Goal: Task Accomplishment & Management: Use online tool/utility

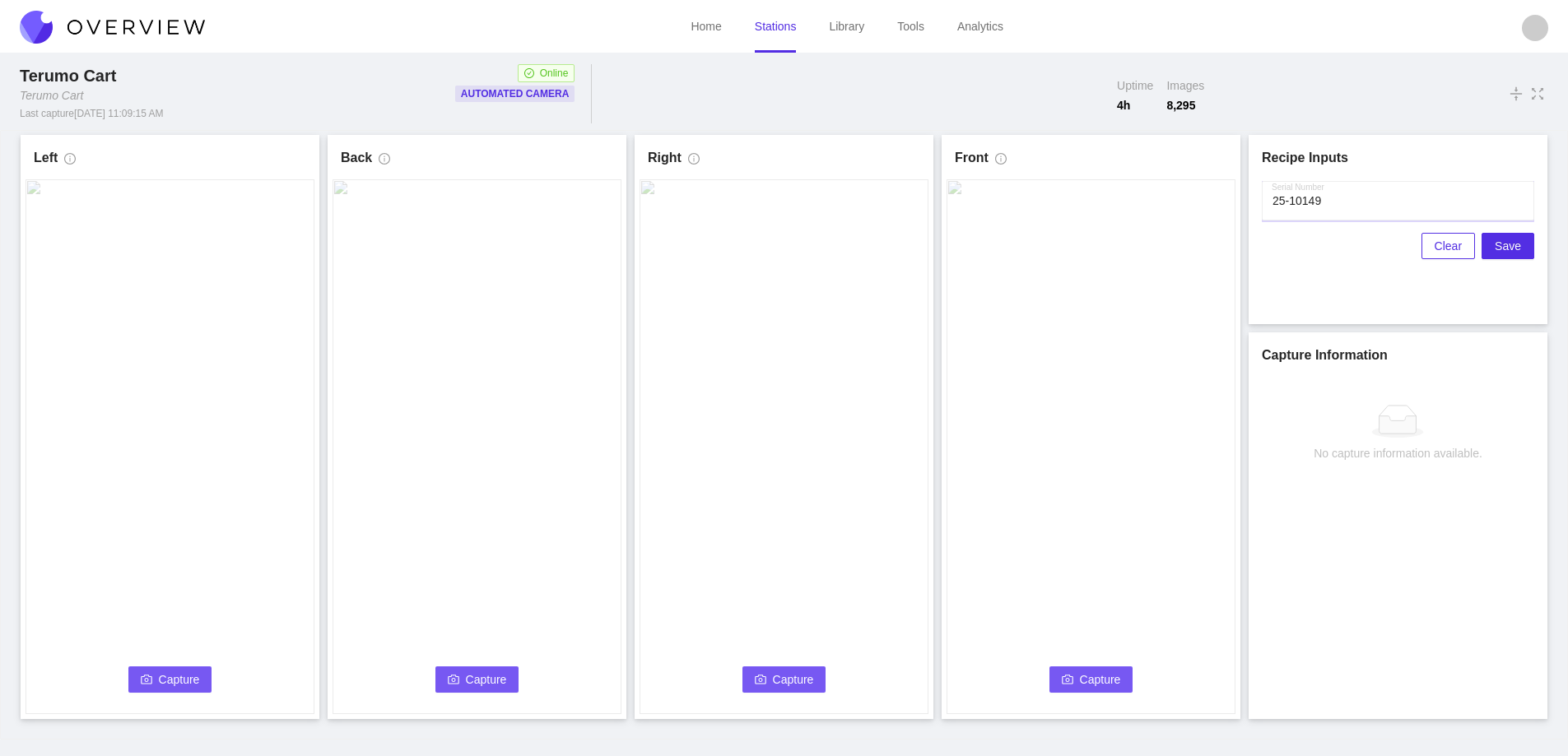
click at [1404, 211] on input "Serial Number" at bounding box center [1398, 201] width 273 height 40
type input "25-10150"
click at [181, 683] on span "Capture" at bounding box center [179, 680] width 41 height 18
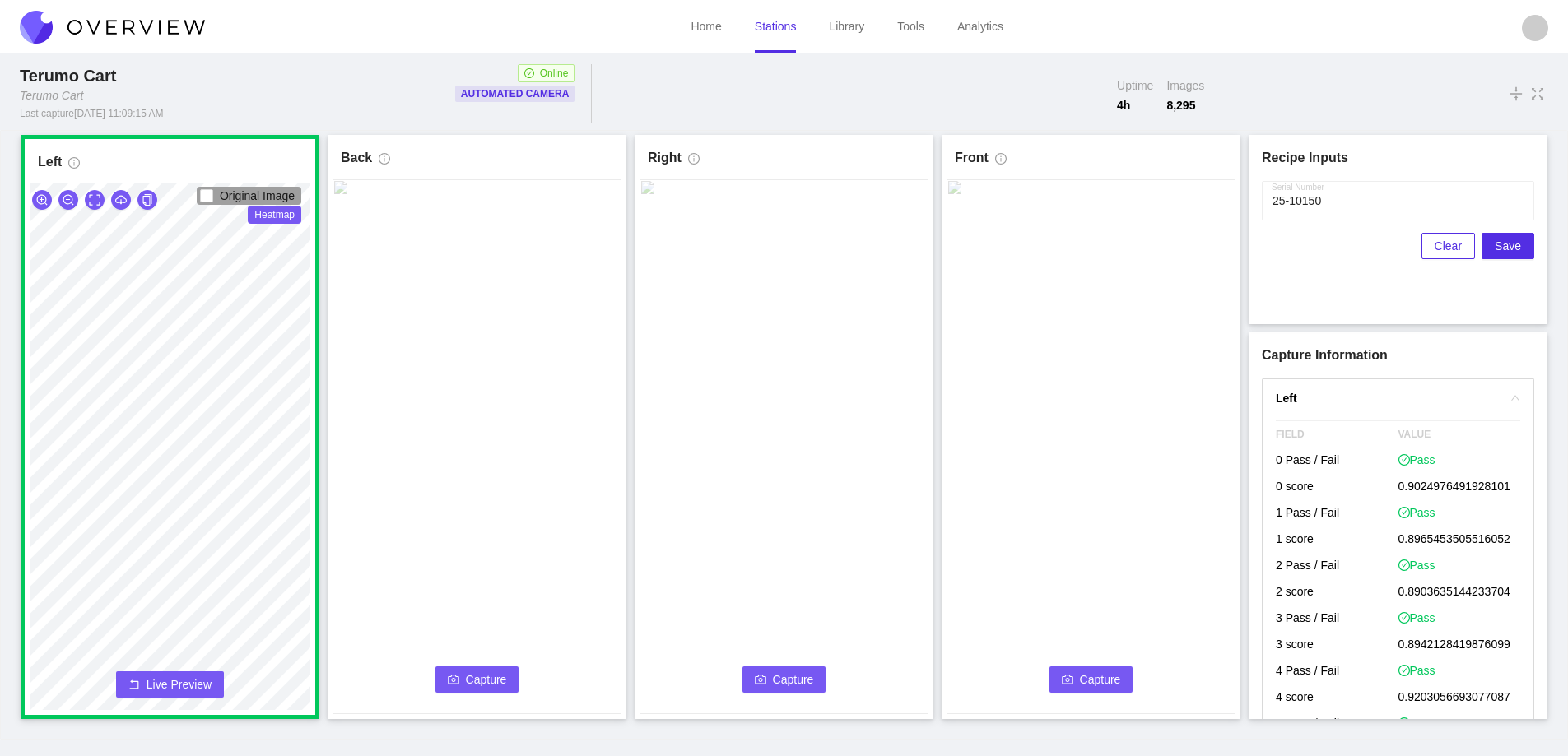
click at [501, 681] on span "Capture" at bounding box center [486, 680] width 41 height 18
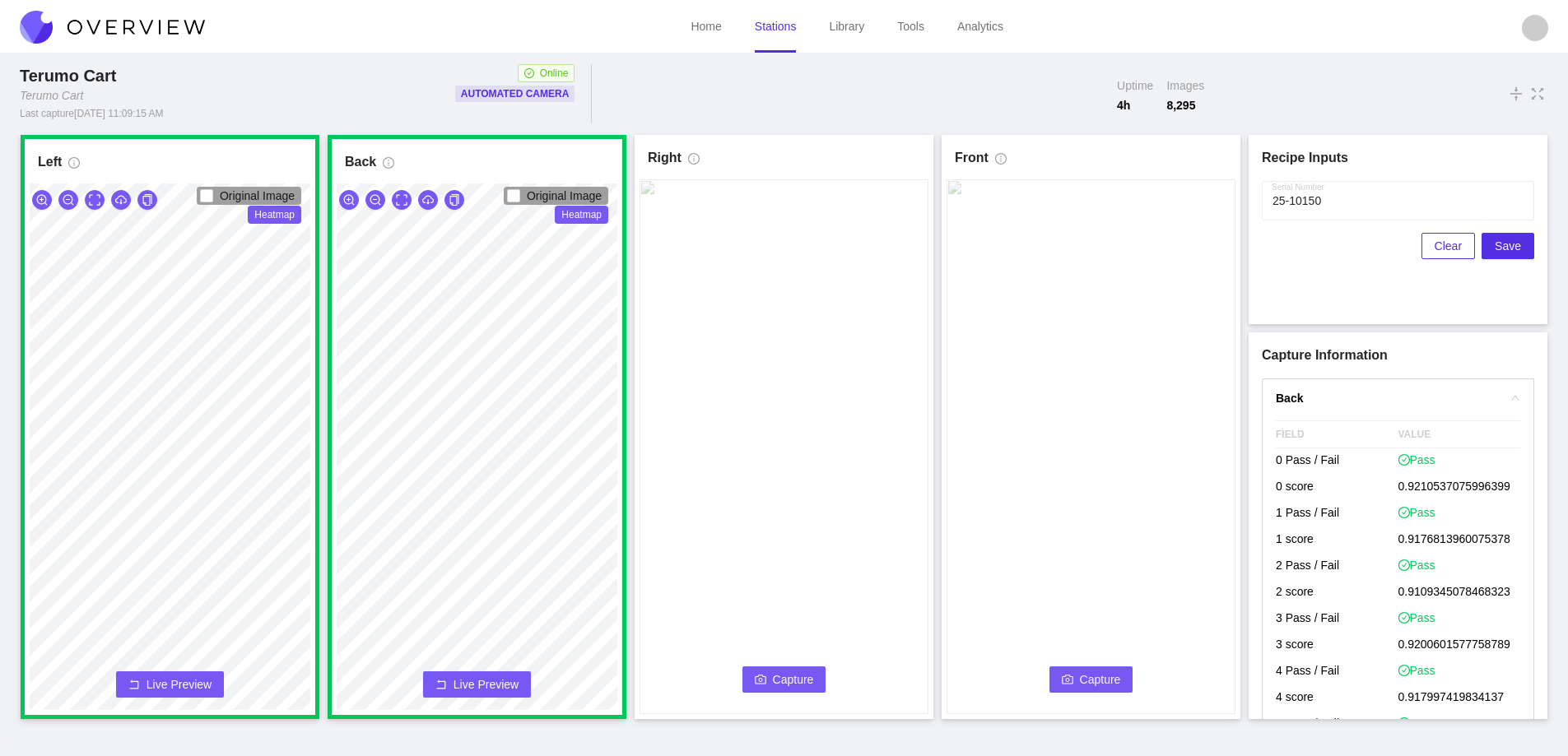
click at [784, 680] on span "Capture" at bounding box center [793, 680] width 41 height 18
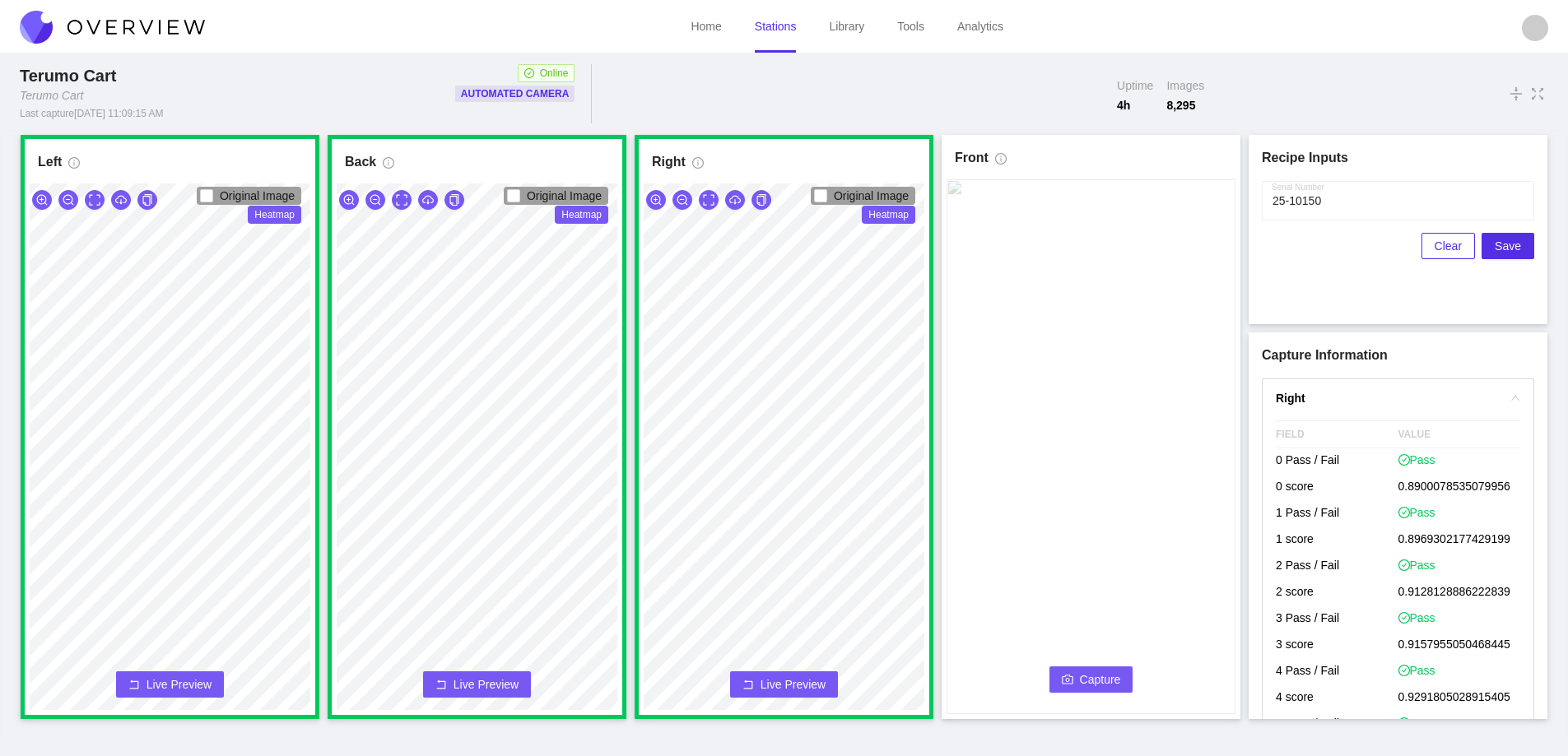
click at [1100, 669] on button "Capture" at bounding box center [1091, 680] width 84 height 27
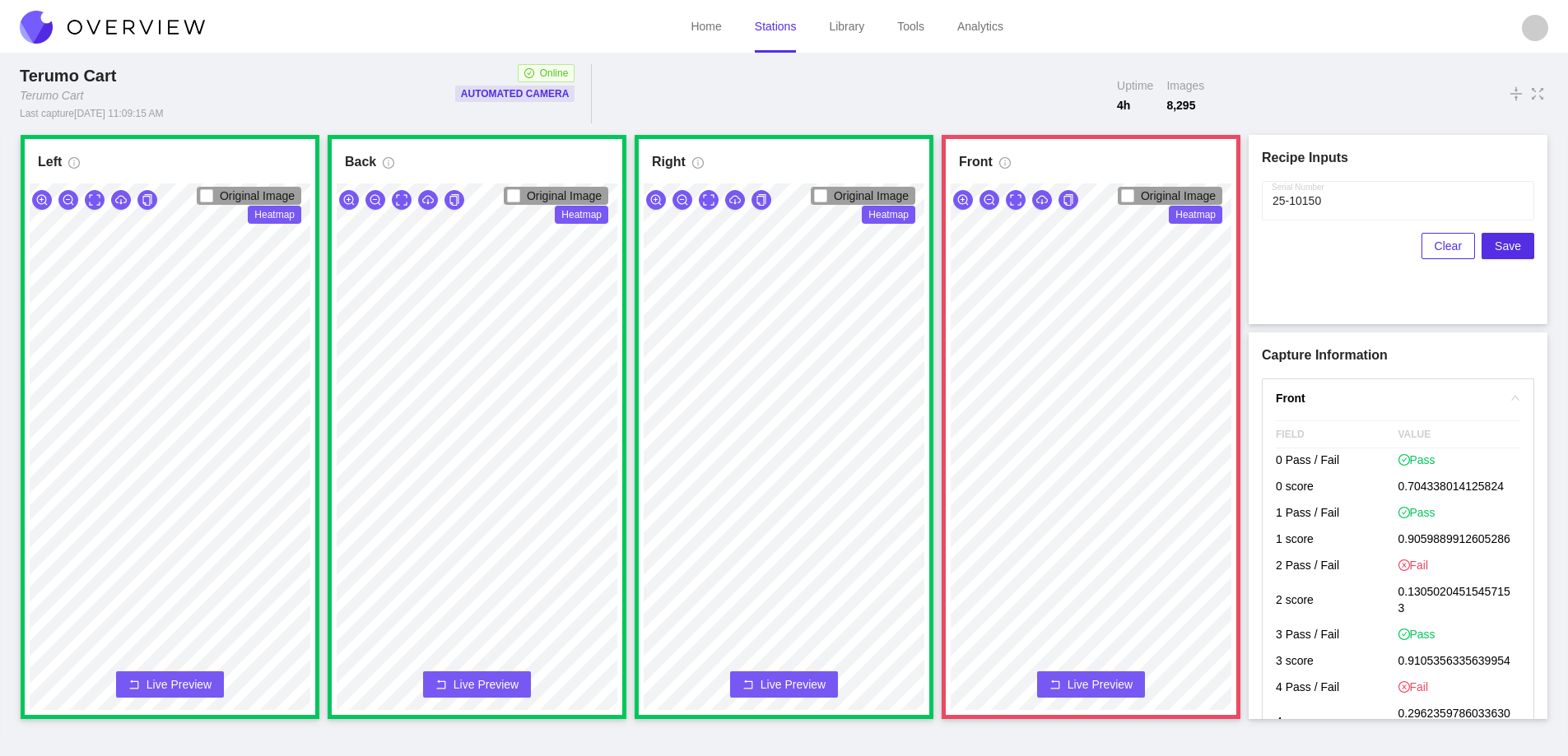
click at [1100, 681] on span "Live Preview" at bounding box center [1100, 684] width 65 height 17
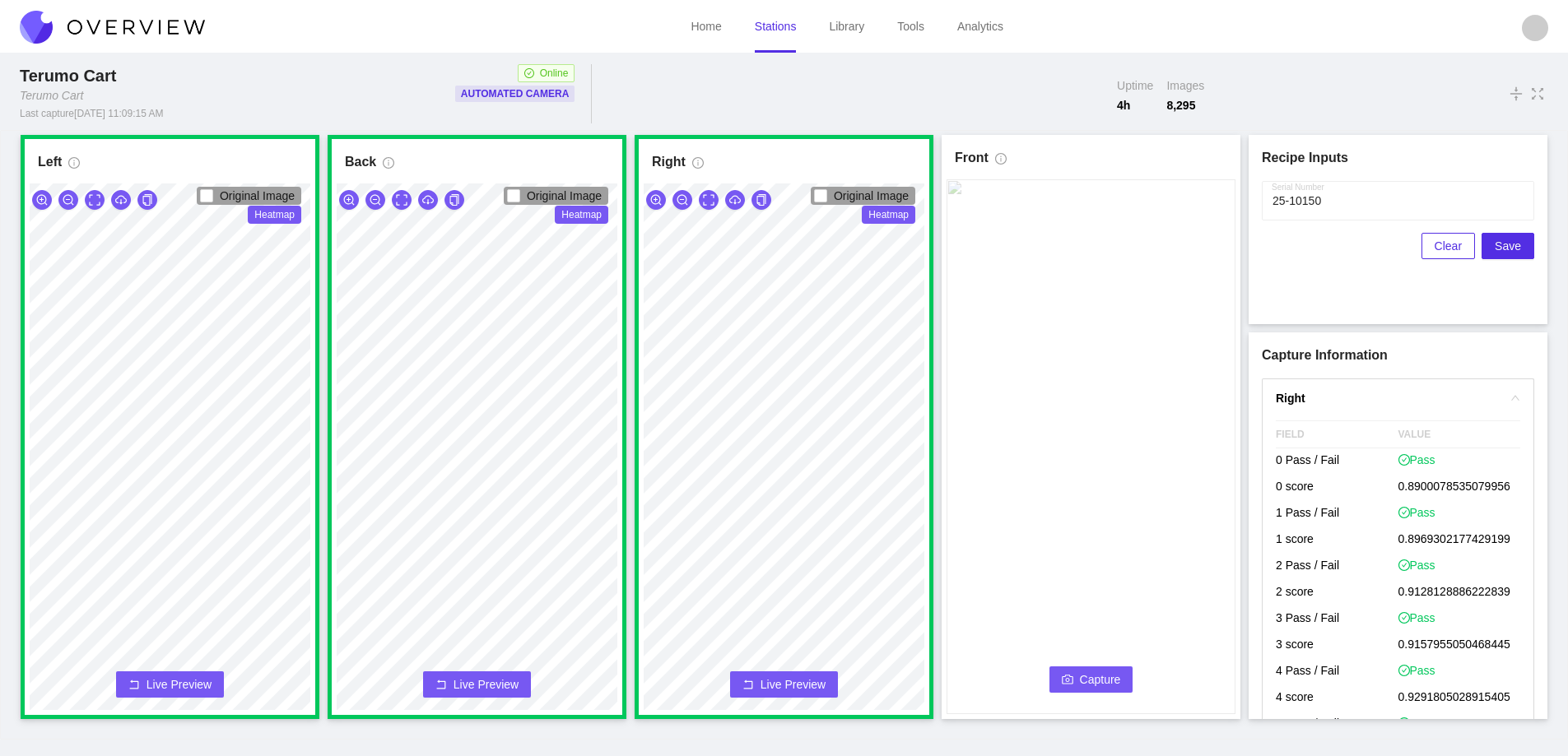
click at [1100, 681] on span "Capture" at bounding box center [1100, 680] width 41 height 18
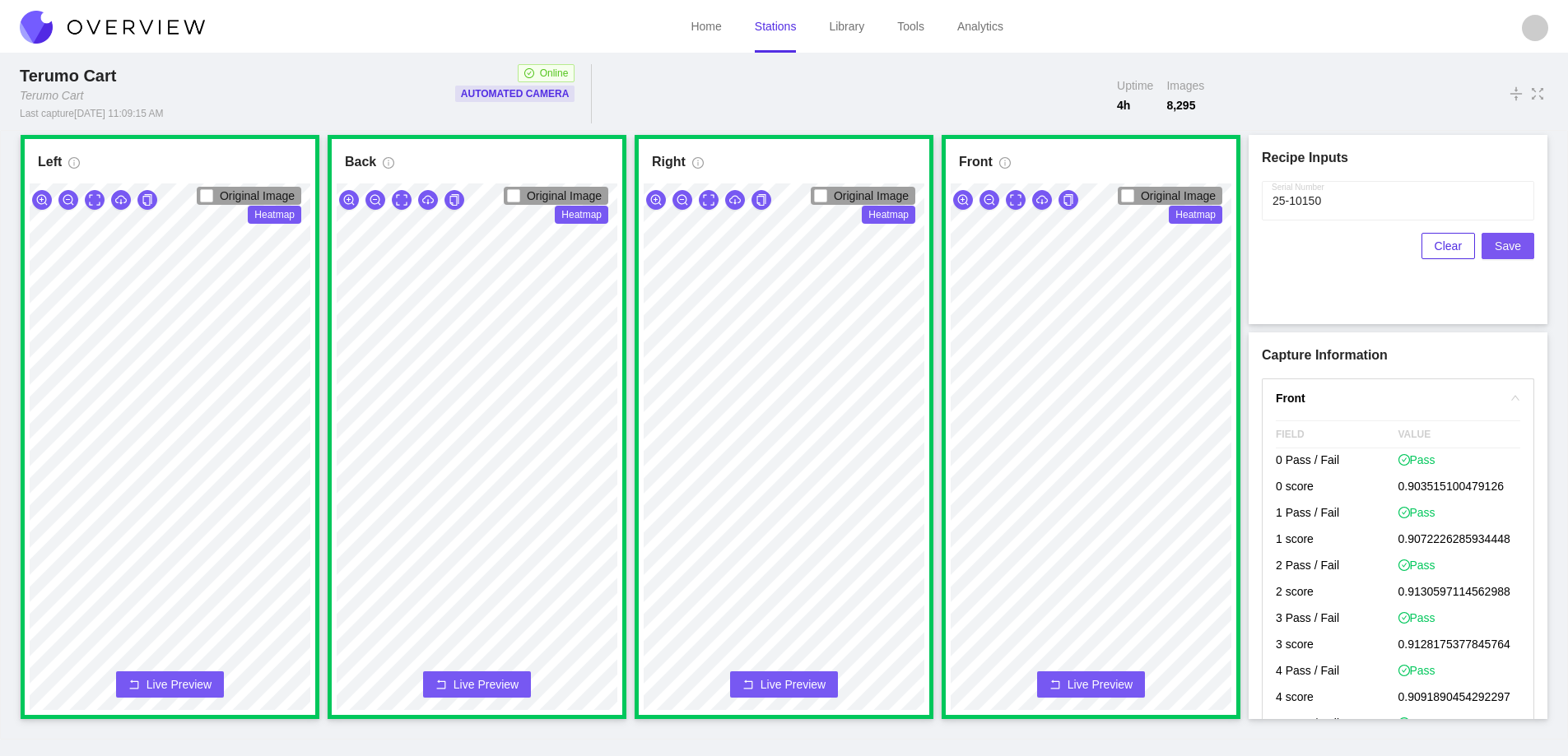
click at [1516, 246] on span "Save" at bounding box center [1507, 246] width 27 height 18
